Goal: Task Accomplishment & Management: Manage account settings

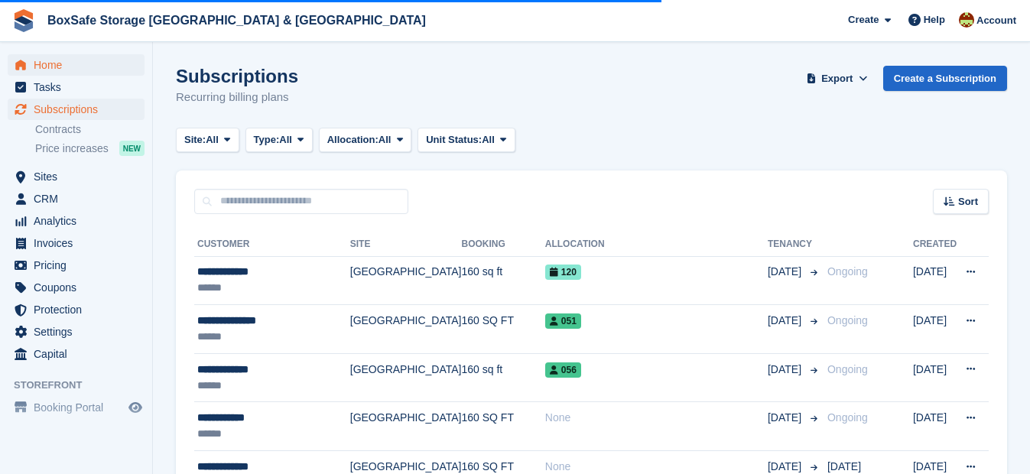
click at [52, 63] on span "Home" at bounding box center [80, 64] width 92 height 21
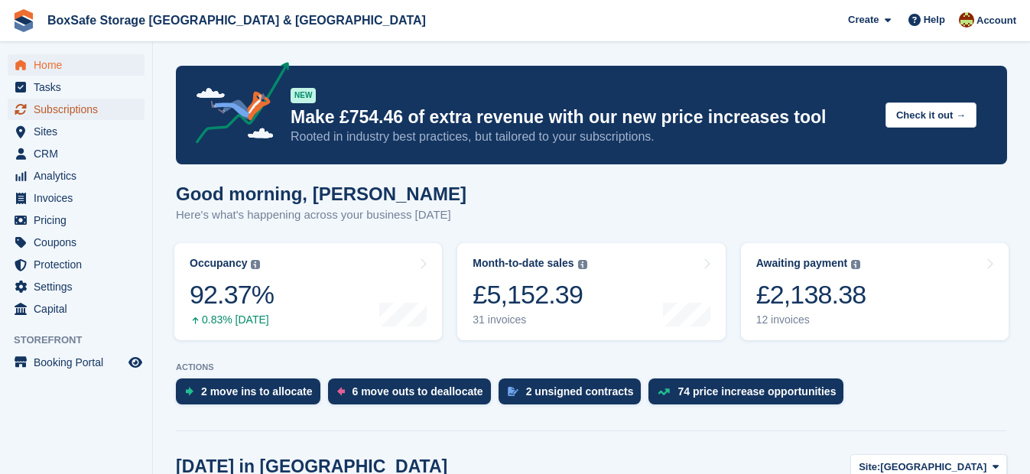
click at [64, 110] on span "Subscriptions" at bounding box center [80, 109] width 92 height 21
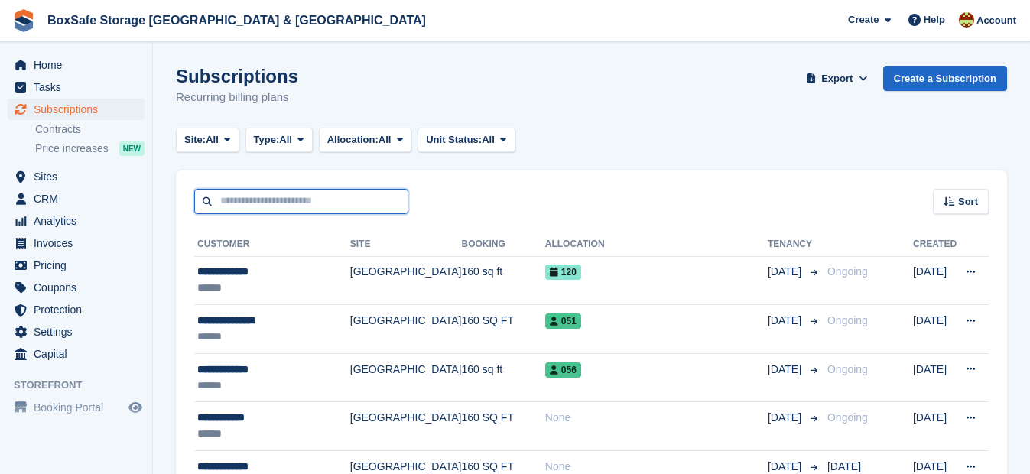
click at [261, 204] on input "text" at bounding box center [301, 201] width 214 height 25
type input "****"
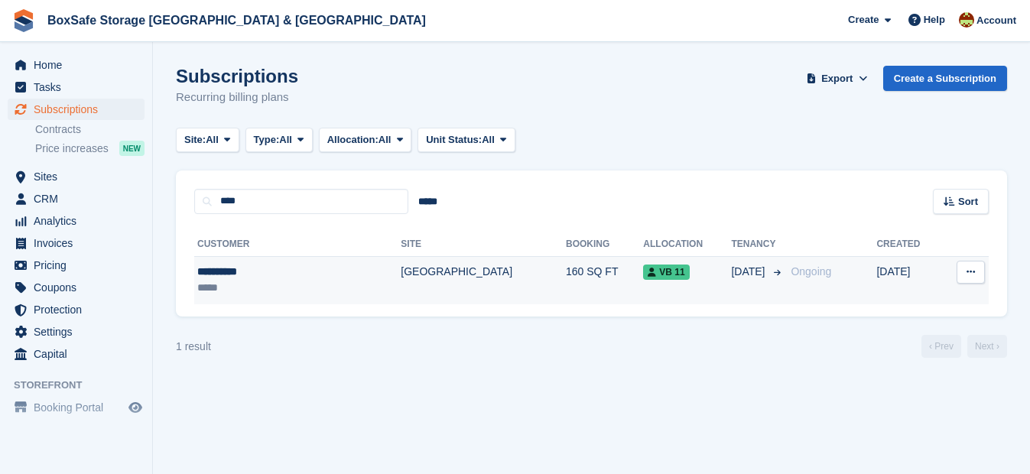
click at [230, 275] on div "**********" at bounding box center [265, 272] width 137 height 16
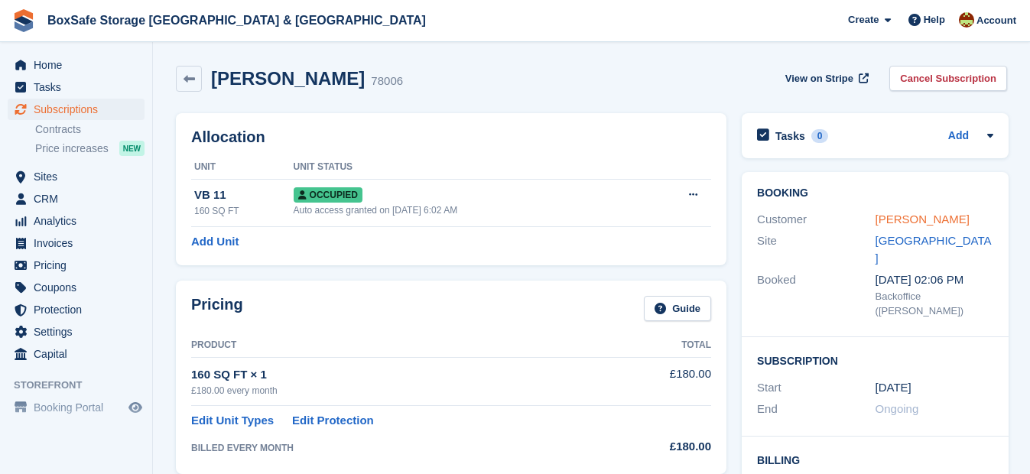
click at [902, 216] on link "David Long" at bounding box center [923, 219] width 94 height 13
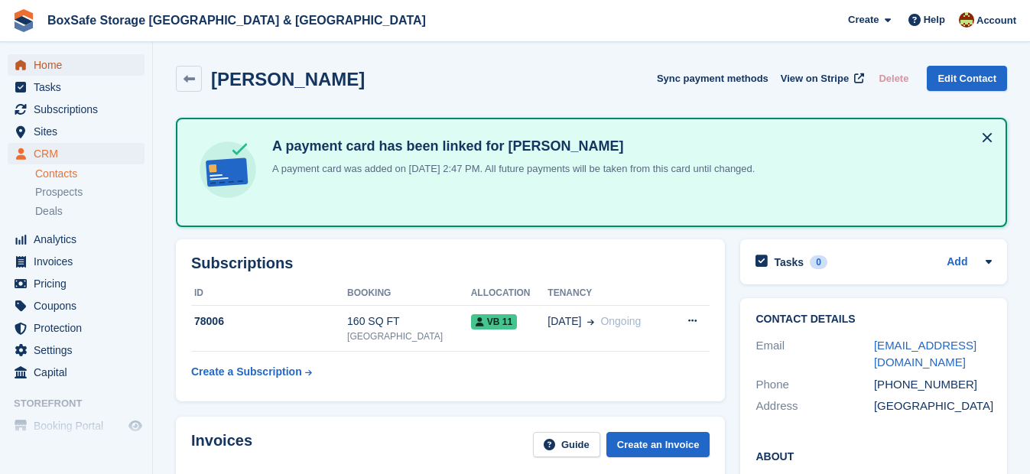
click at [58, 67] on span "Home" at bounding box center [80, 64] width 92 height 21
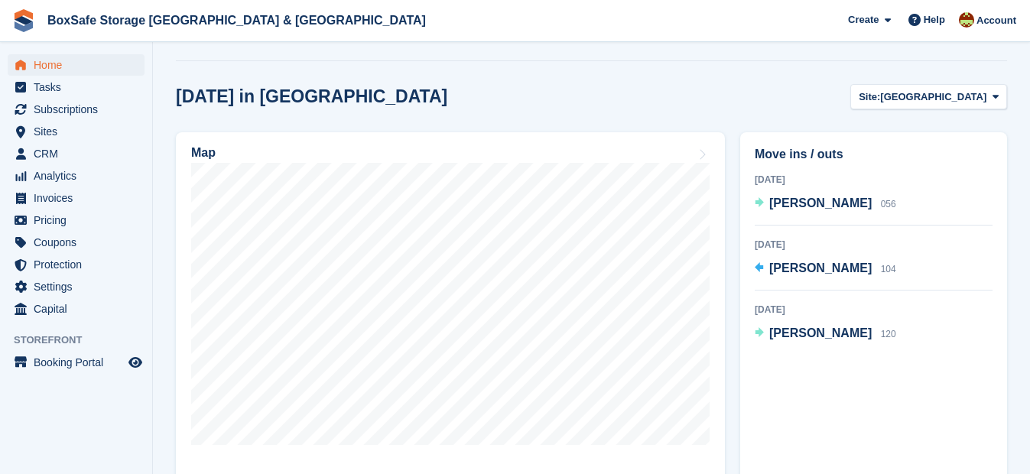
scroll to position [333, 0]
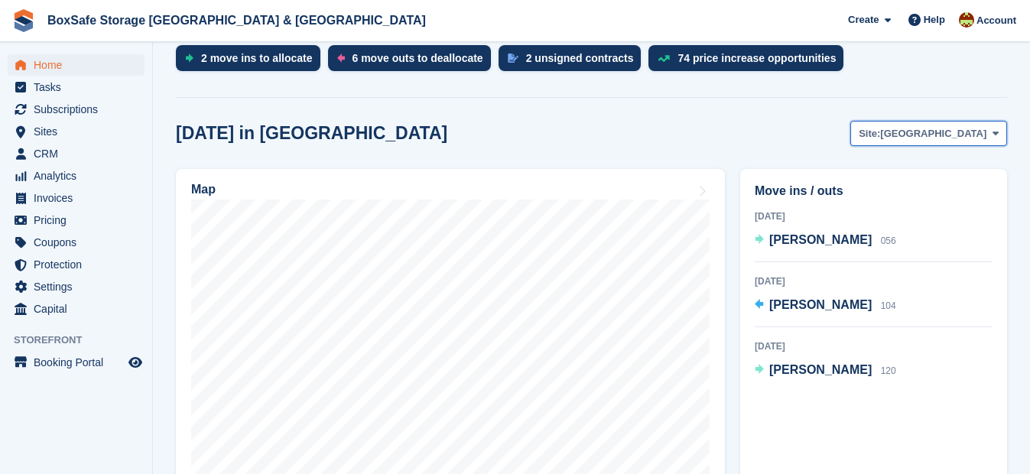
click at [960, 138] on span "[GEOGRAPHIC_DATA]" at bounding box center [933, 133] width 106 height 15
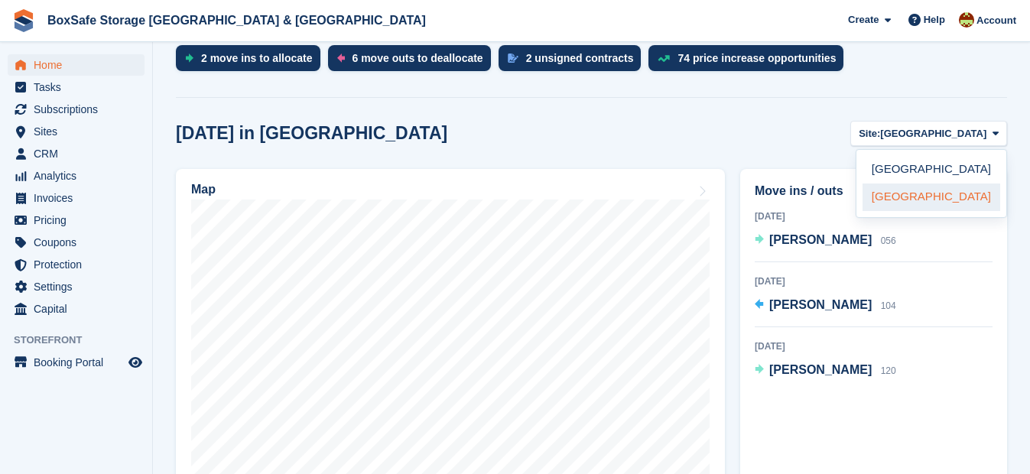
click at [943, 193] on link "[GEOGRAPHIC_DATA]" at bounding box center [932, 198] width 138 height 28
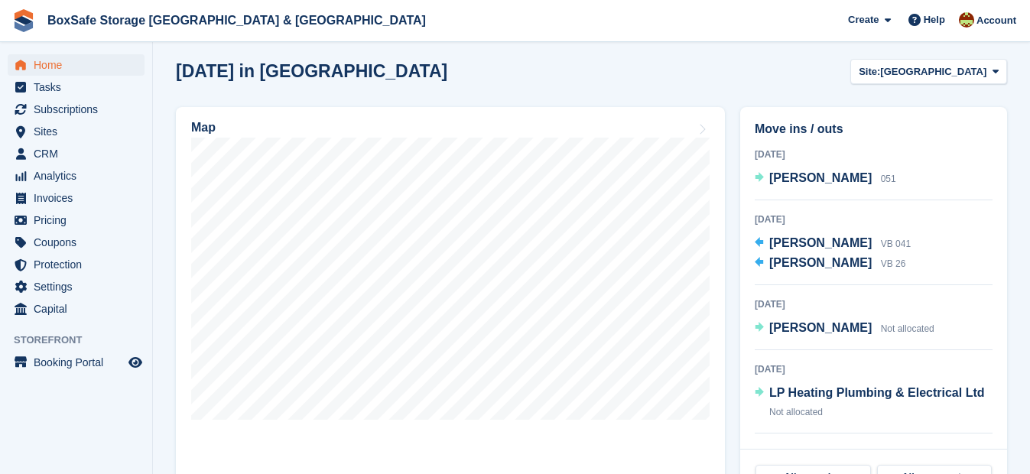
scroll to position [398, 0]
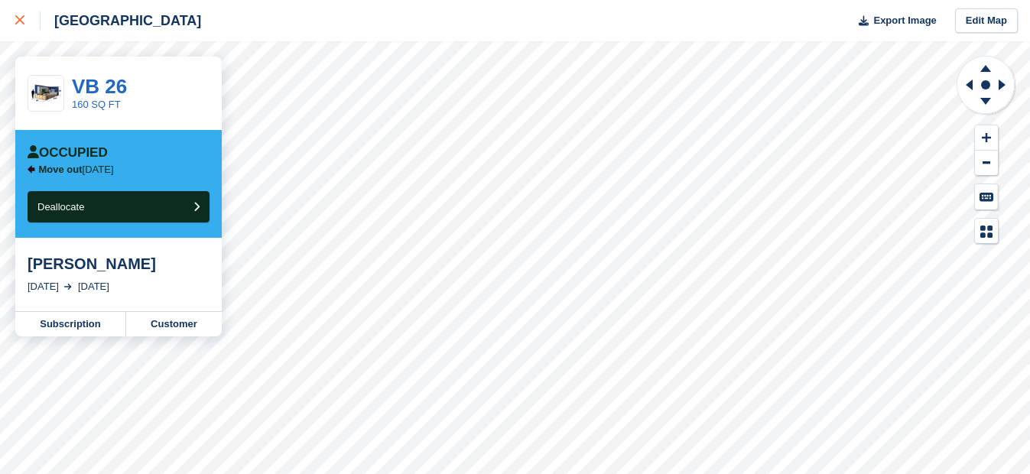
click at [23, 22] on icon at bounding box center [19, 19] width 9 height 9
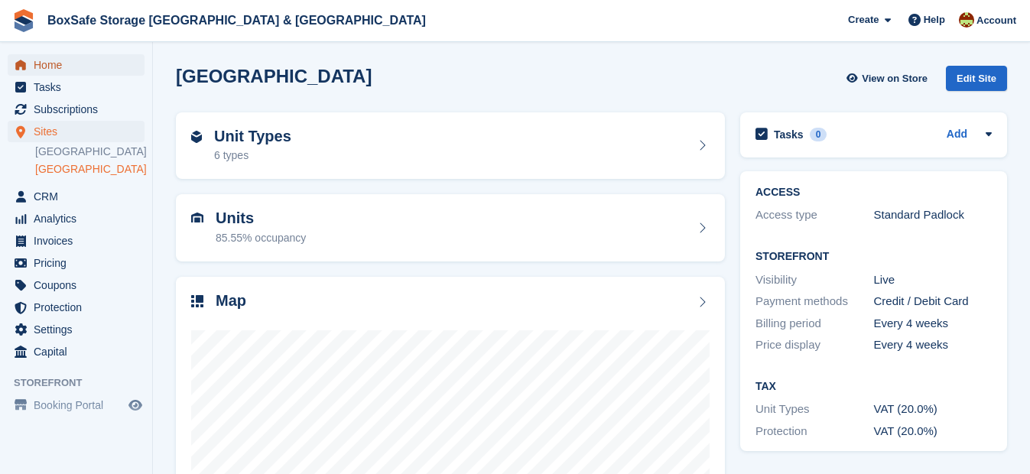
click at [58, 61] on span "Home" at bounding box center [80, 64] width 92 height 21
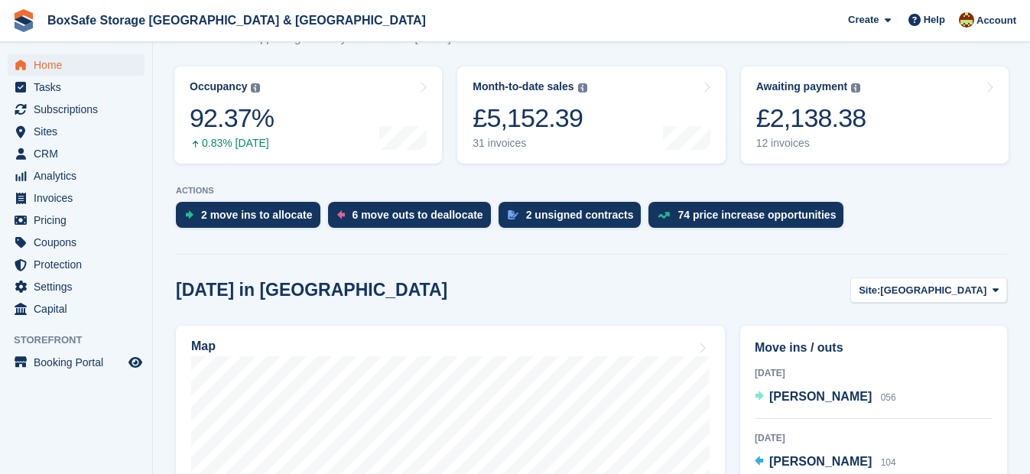
scroll to position [271, 0]
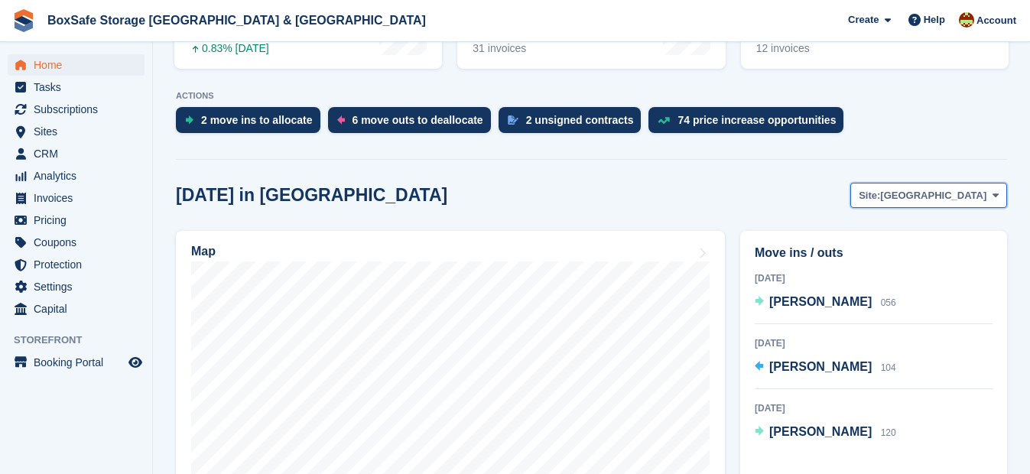
click at [957, 188] on span "[GEOGRAPHIC_DATA]" at bounding box center [933, 195] width 106 height 15
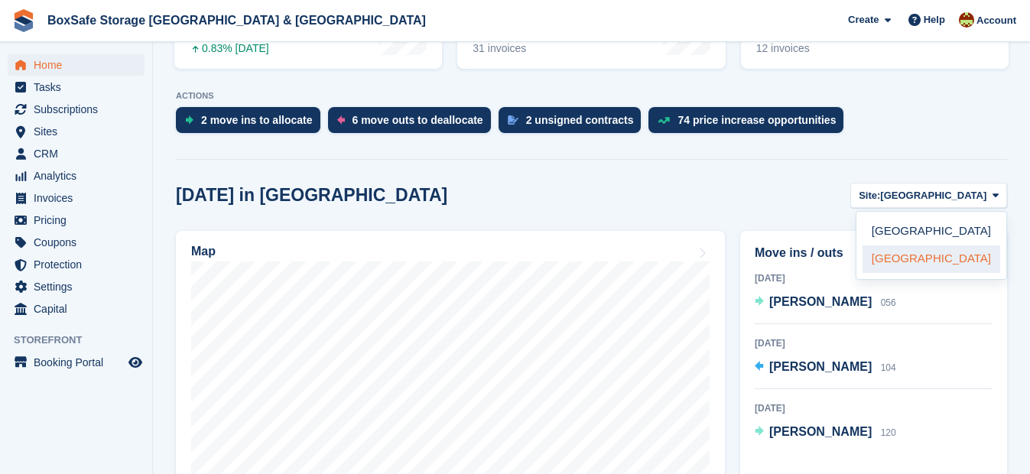
click at [935, 254] on link "[GEOGRAPHIC_DATA]" at bounding box center [932, 259] width 138 height 28
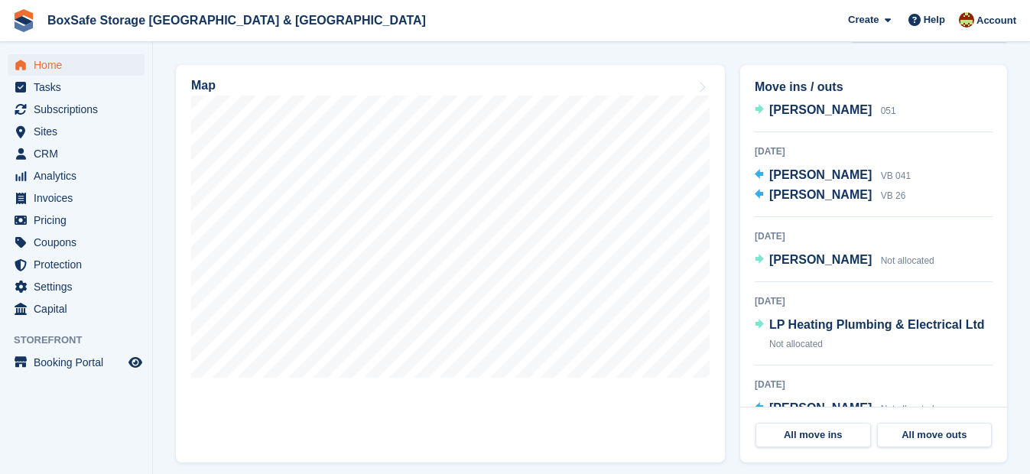
scroll to position [0, 0]
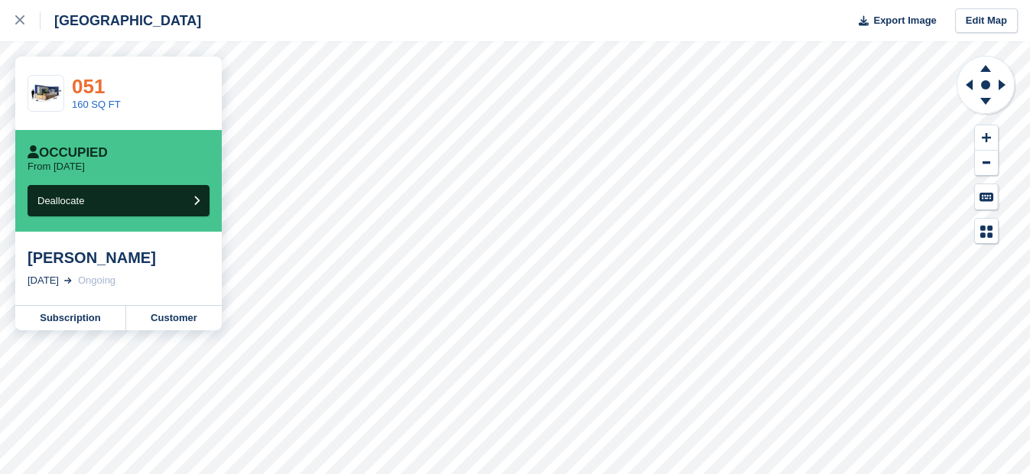
click at [86, 87] on link "051" at bounding box center [88, 86] width 33 height 23
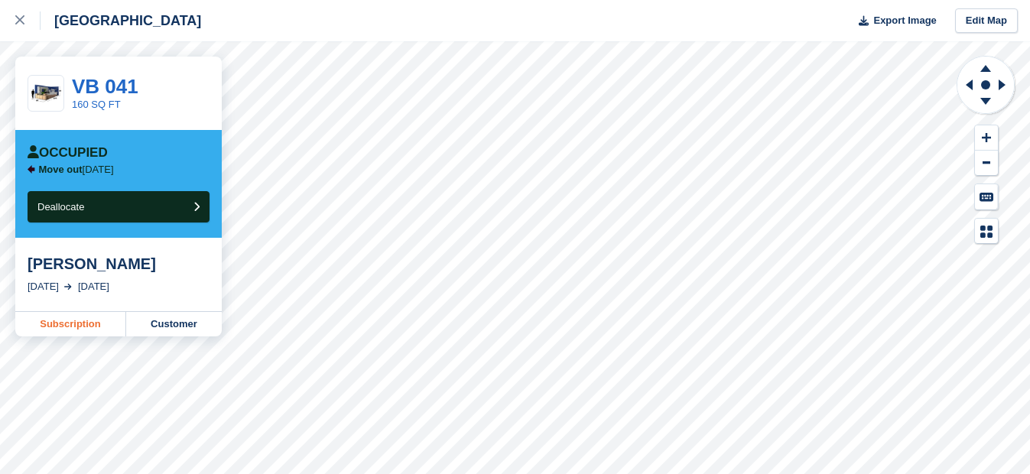
click at [76, 327] on link "Subscription" at bounding box center [70, 324] width 111 height 24
click at [25, 27] on div at bounding box center [27, 20] width 25 height 18
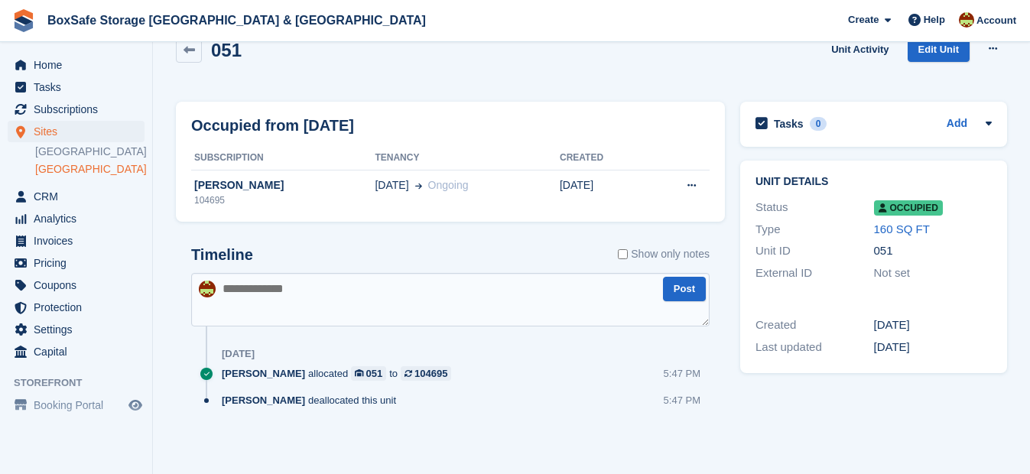
scroll to position [30, 0]
click at [74, 103] on span "Subscriptions" at bounding box center [80, 109] width 92 height 21
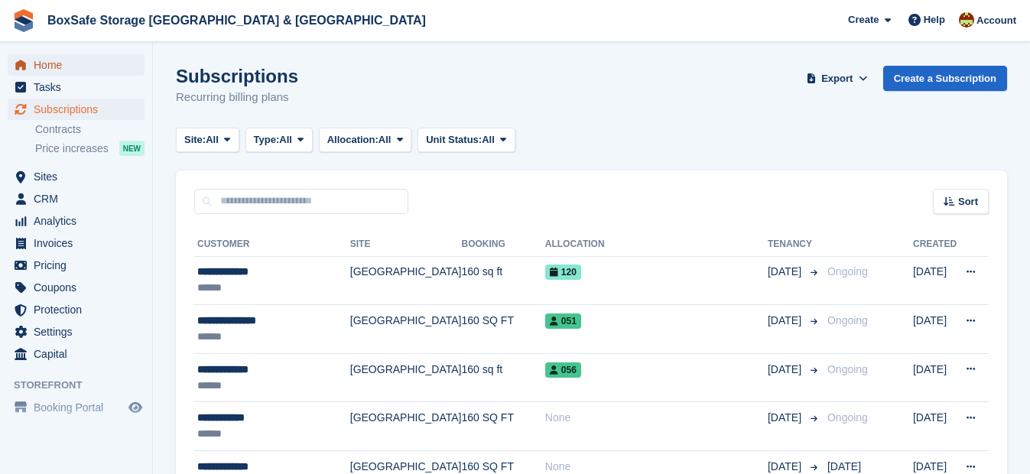
click at [55, 66] on span "Home" at bounding box center [80, 64] width 92 height 21
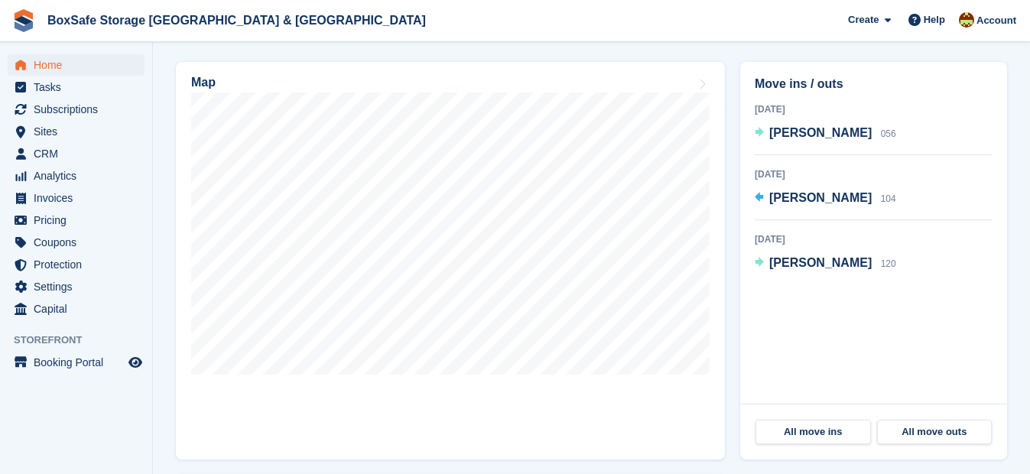
scroll to position [294, 0]
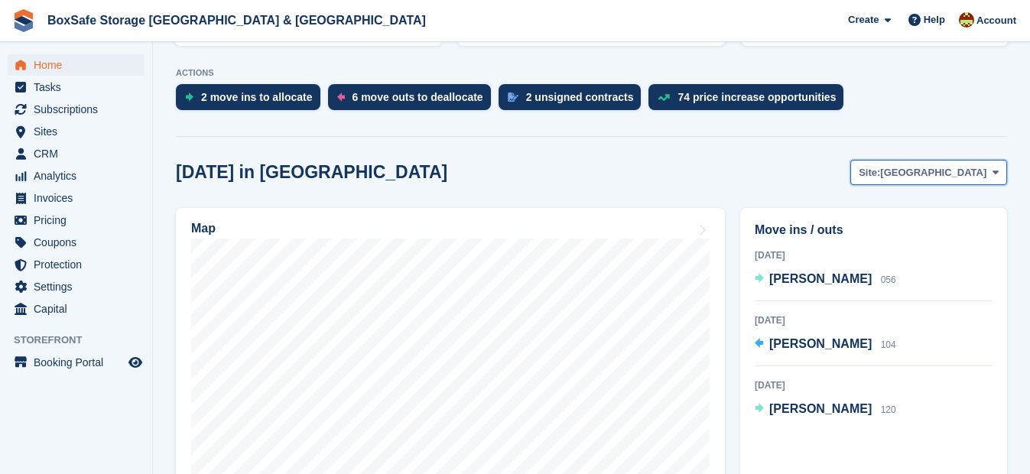
click at [982, 177] on span "[GEOGRAPHIC_DATA]" at bounding box center [933, 172] width 106 height 15
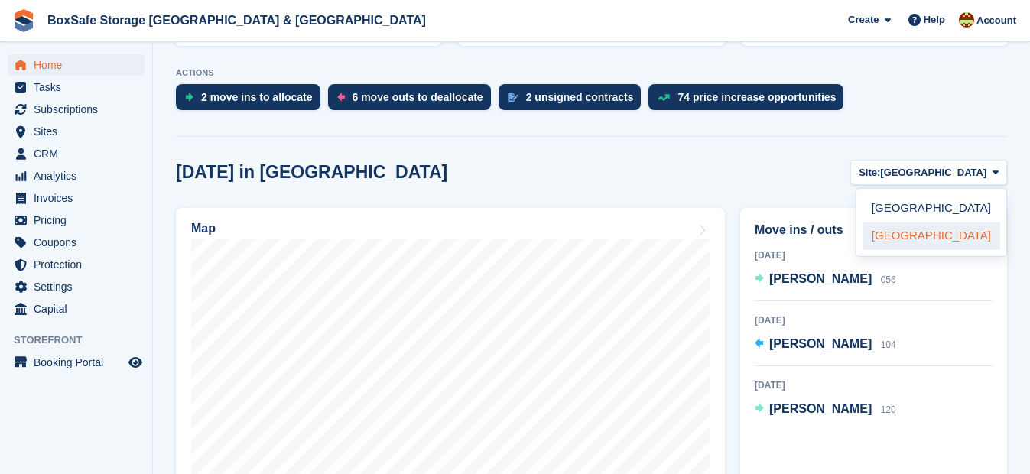
click at [950, 234] on link "[GEOGRAPHIC_DATA]" at bounding box center [932, 237] width 138 height 28
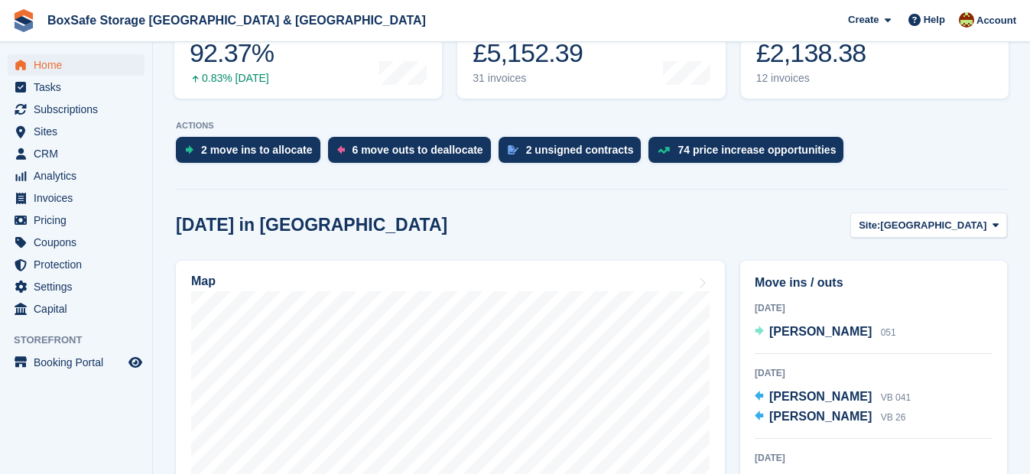
scroll to position [127, 0]
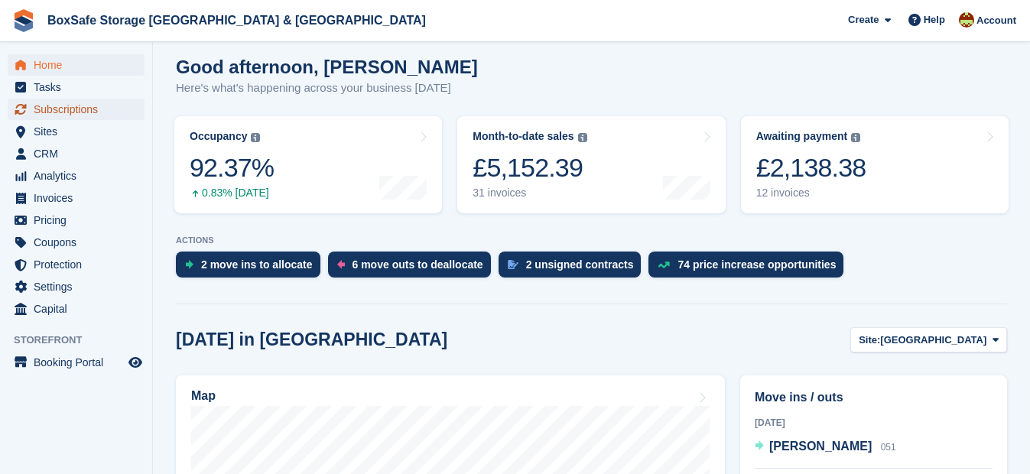
click at [57, 109] on span "Subscriptions" at bounding box center [80, 109] width 92 height 21
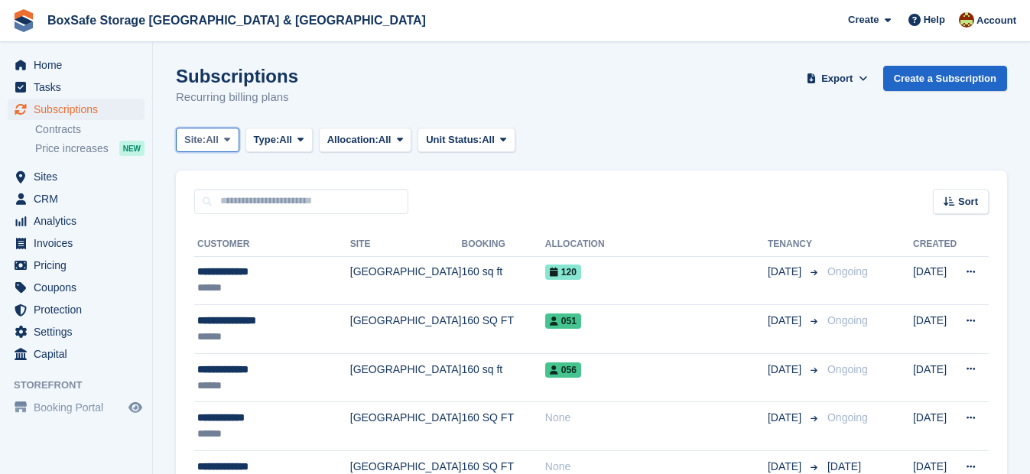
click at [214, 135] on span "All" at bounding box center [212, 139] width 13 height 15
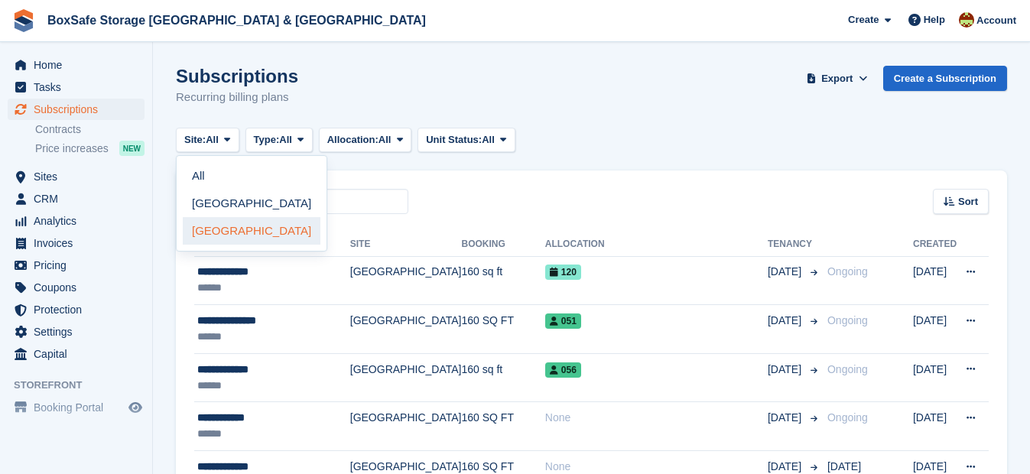
click at [232, 232] on link "[GEOGRAPHIC_DATA]" at bounding box center [252, 231] width 138 height 28
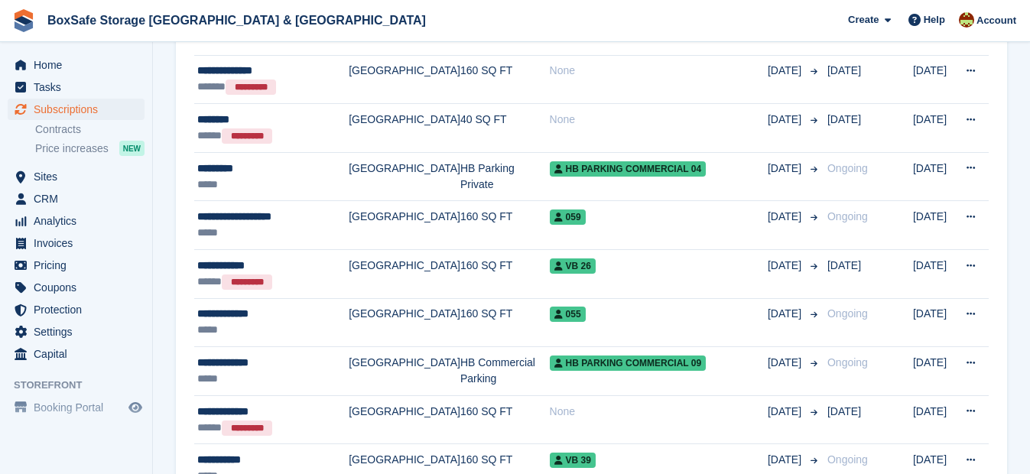
scroll to position [683, 0]
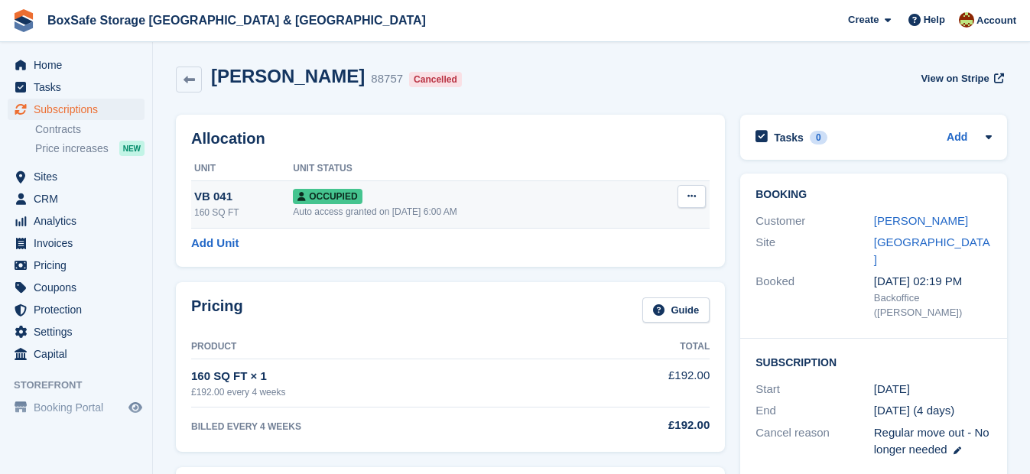
click at [690, 197] on icon at bounding box center [691, 196] width 8 height 10
click at [603, 276] on p "Deallocate" at bounding box center [632, 279] width 133 height 20
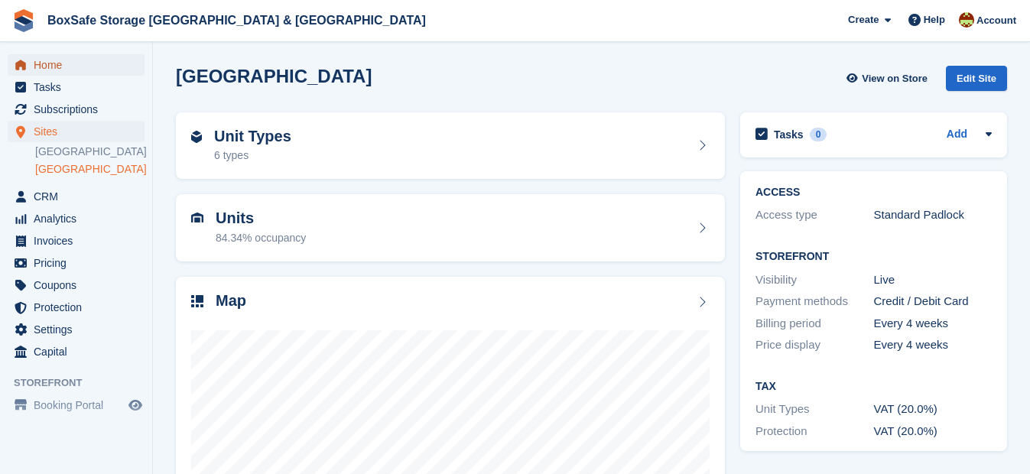
click at [64, 66] on span "Home" at bounding box center [80, 64] width 92 height 21
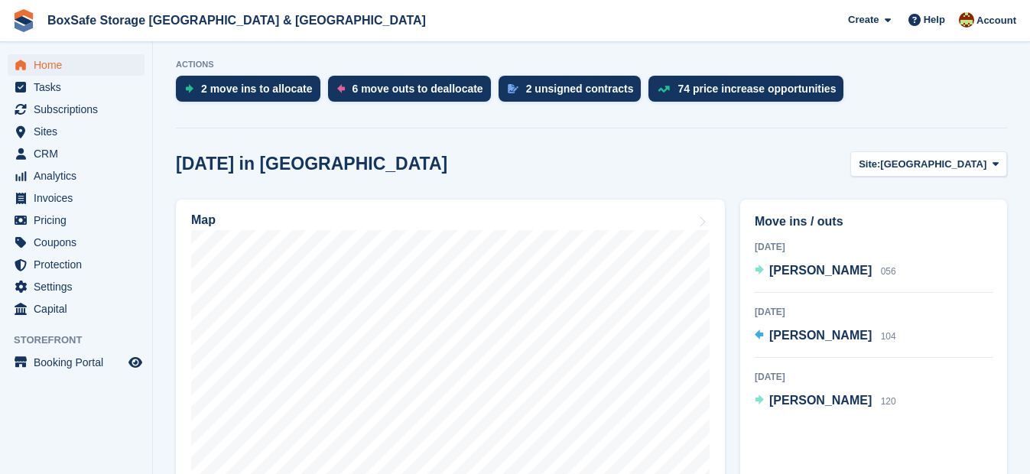
scroll to position [322, 0]
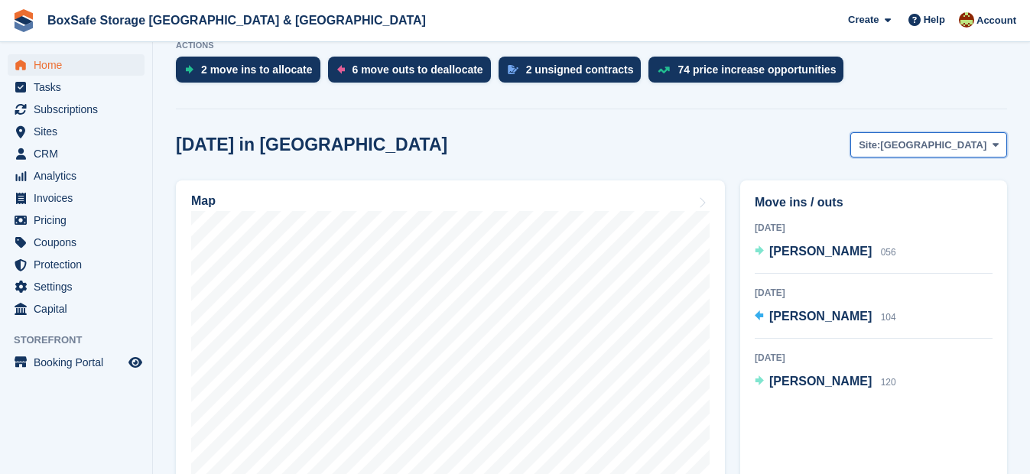
click at [983, 150] on span "[GEOGRAPHIC_DATA]" at bounding box center [933, 145] width 106 height 15
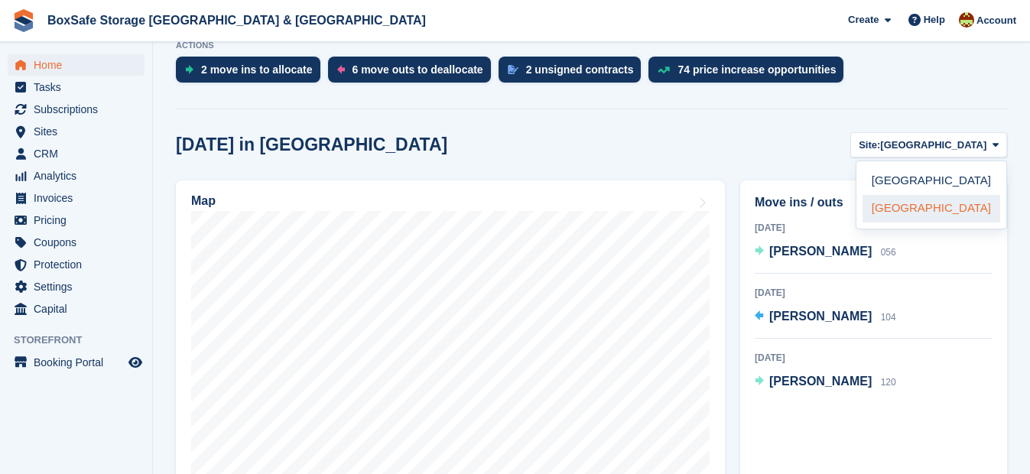
click at [938, 202] on link "[GEOGRAPHIC_DATA]" at bounding box center [932, 209] width 138 height 28
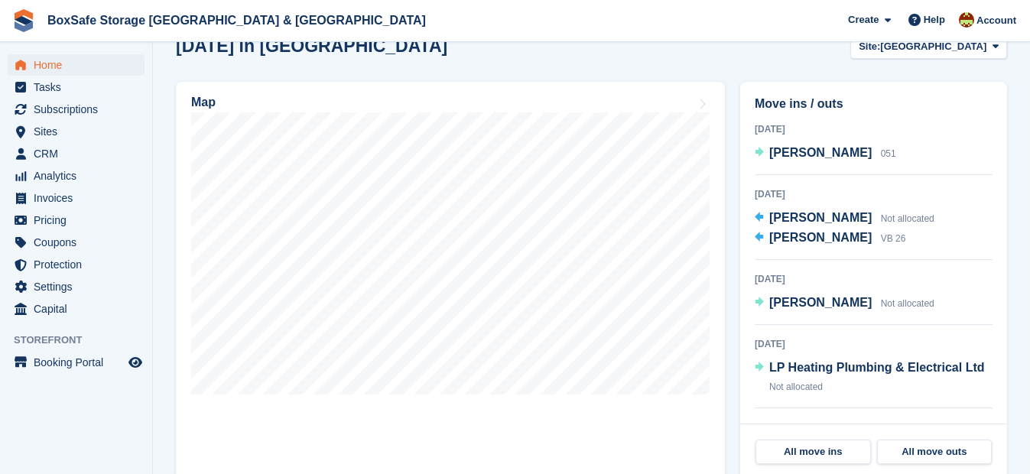
scroll to position [424, 0]
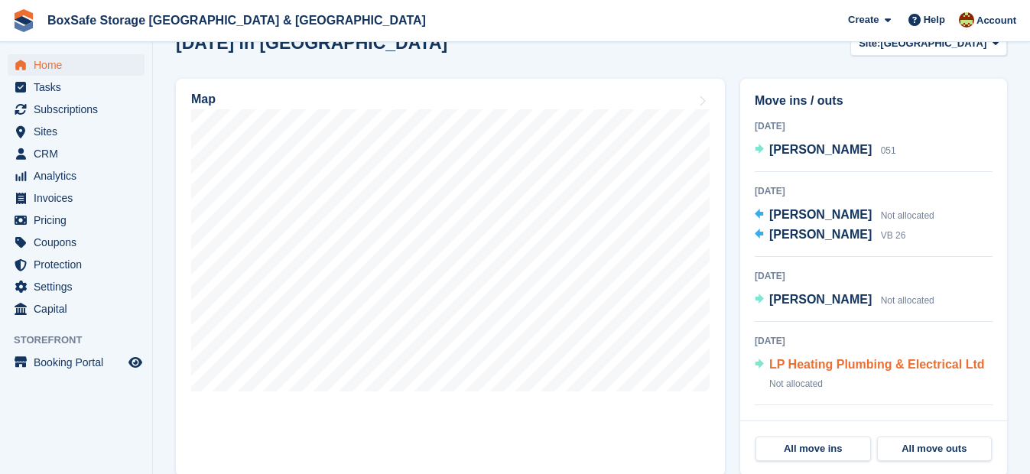
click at [919, 360] on span "LP Heating Plumbing & Electrical Ltd" at bounding box center [877, 364] width 216 height 13
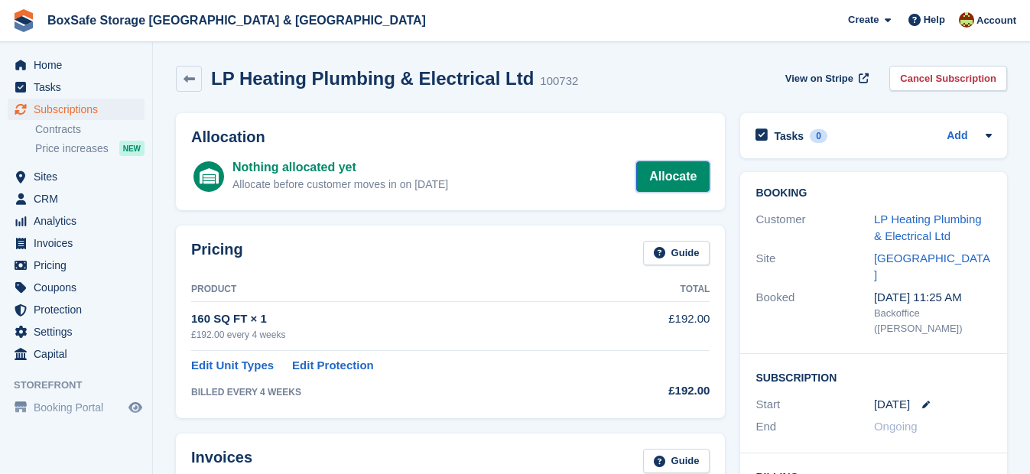
click at [674, 187] on link "Allocate" at bounding box center [672, 176] width 73 height 31
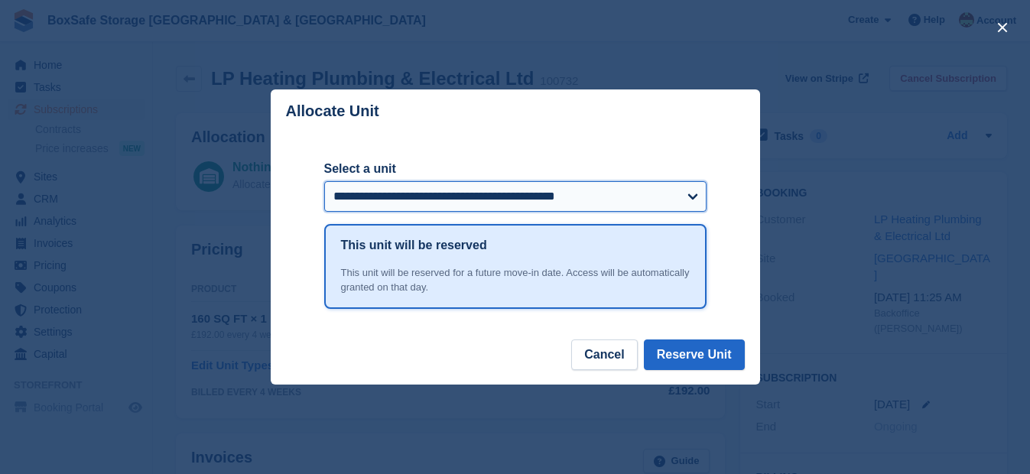
click at [560, 211] on select "**********" at bounding box center [515, 196] width 382 height 31
select select "******"
click at [324, 182] on select "**********" at bounding box center [515, 196] width 382 height 31
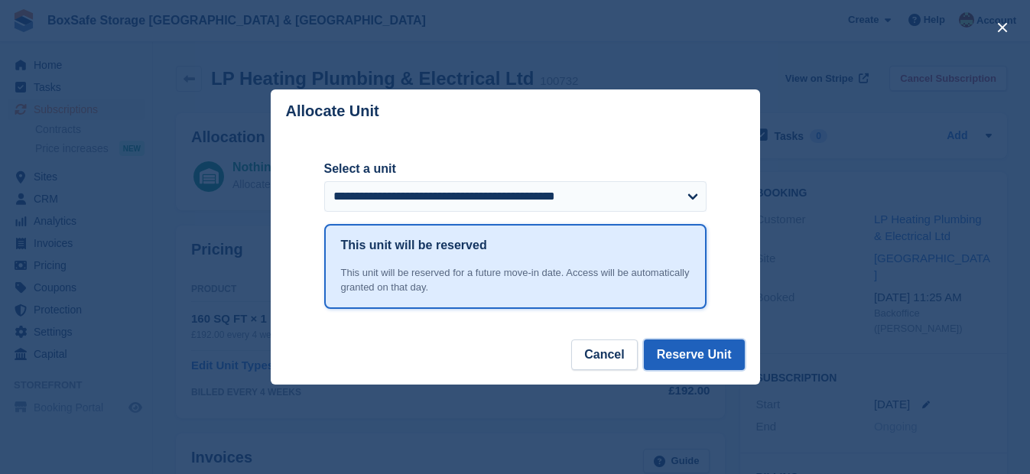
click at [687, 356] on button "Reserve Unit" at bounding box center [694, 355] width 101 height 31
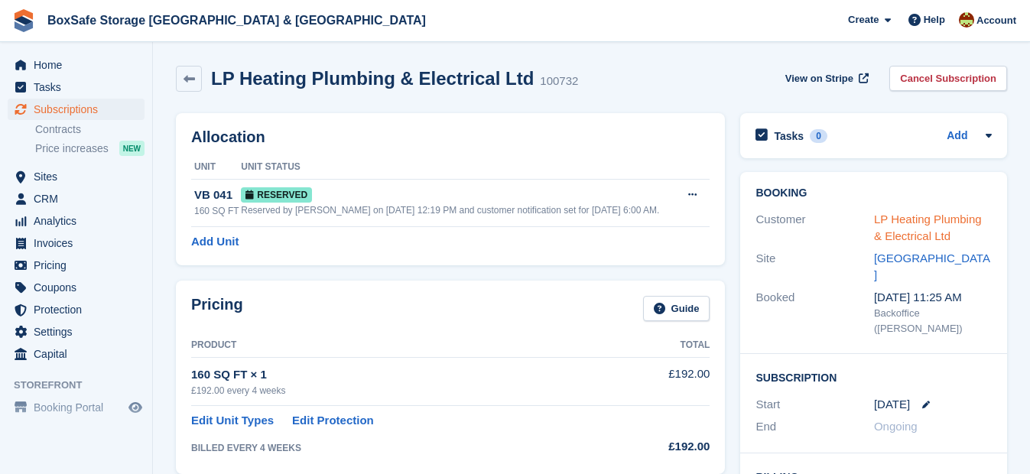
click at [898, 220] on link "LP Heating Plumbing & Electrical Ltd" at bounding box center [928, 228] width 108 height 31
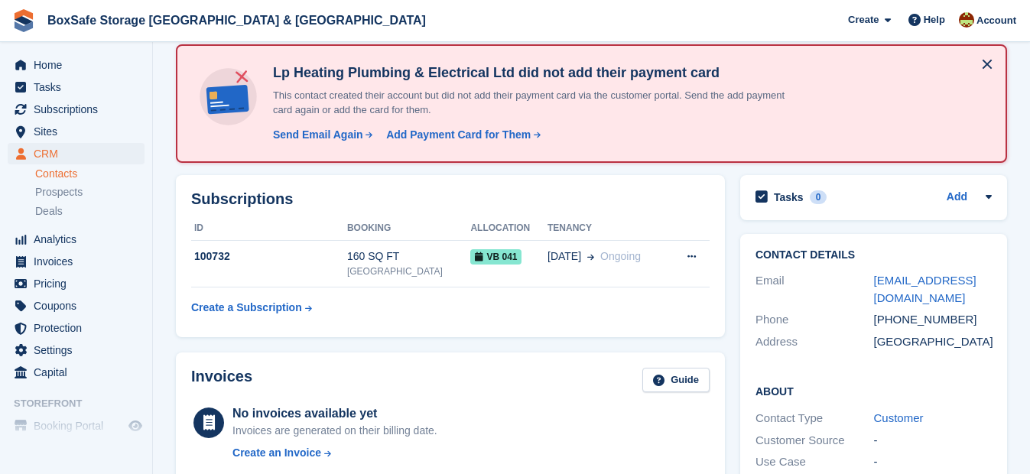
scroll to position [53, 0]
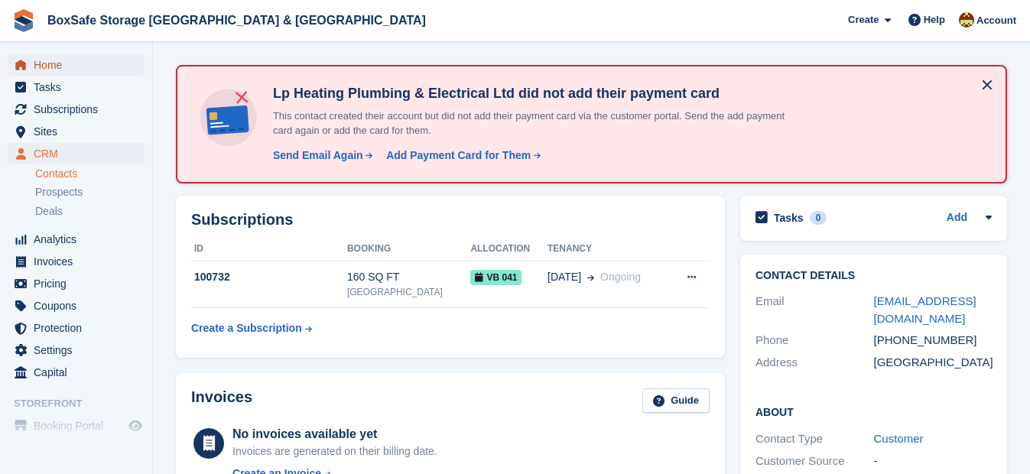
click at [48, 63] on span "Home" at bounding box center [80, 64] width 92 height 21
